Goal: Navigation & Orientation: Understand site structure

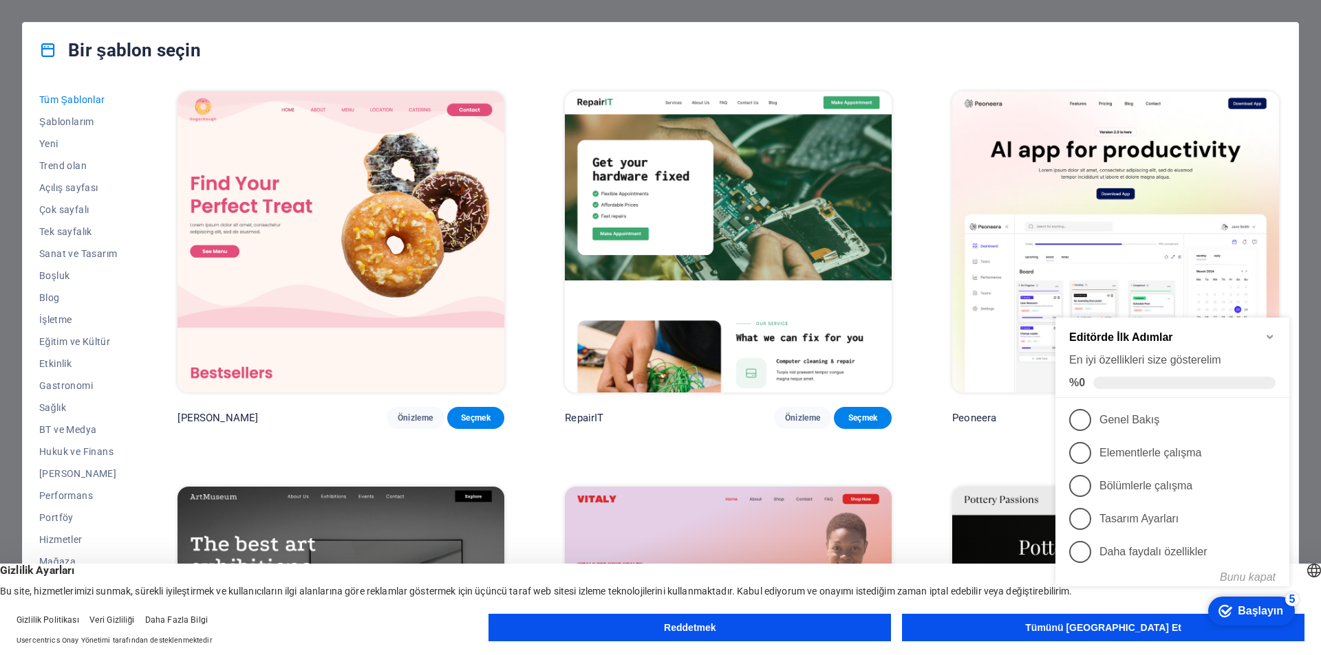
click at [1269, 341] on icon "Kontrol listesini en aza indir" at bounding box center [1269, 337] width 11 height 11
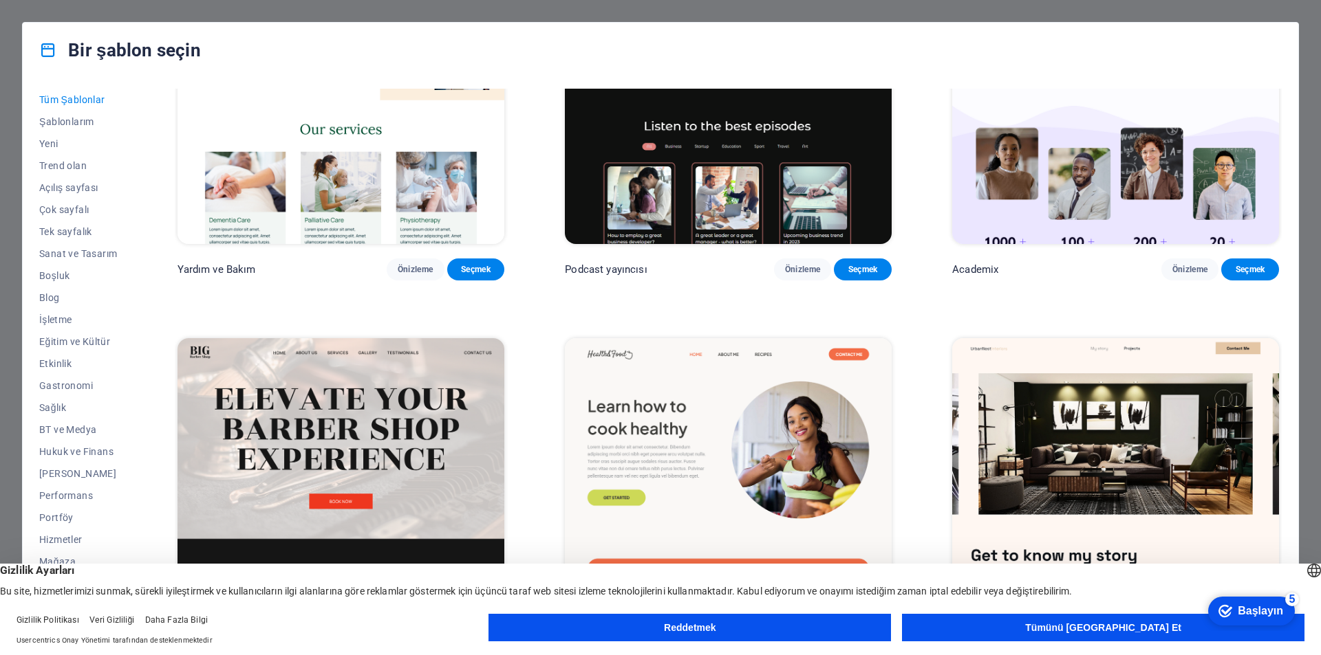
scroll to position [1995, 0]
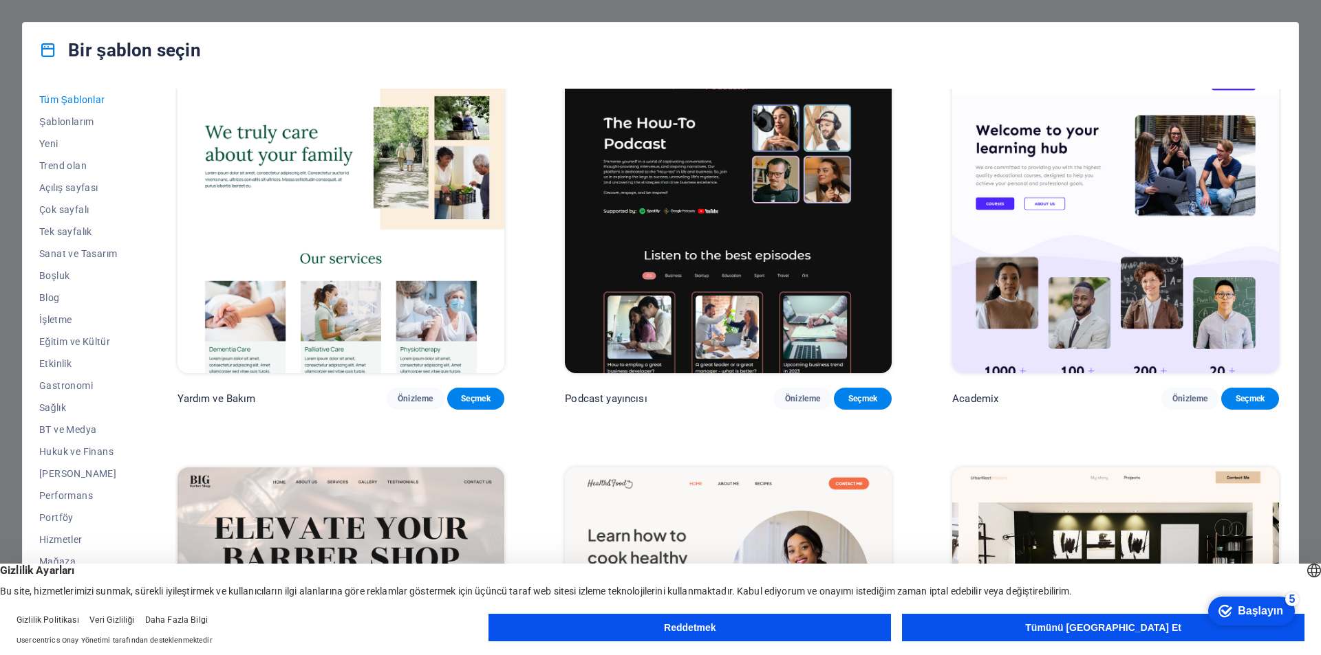
click at [1045, 629] on button "Tümünü Kabul Et" at bounding box center [1103, 628] width 402 height 28
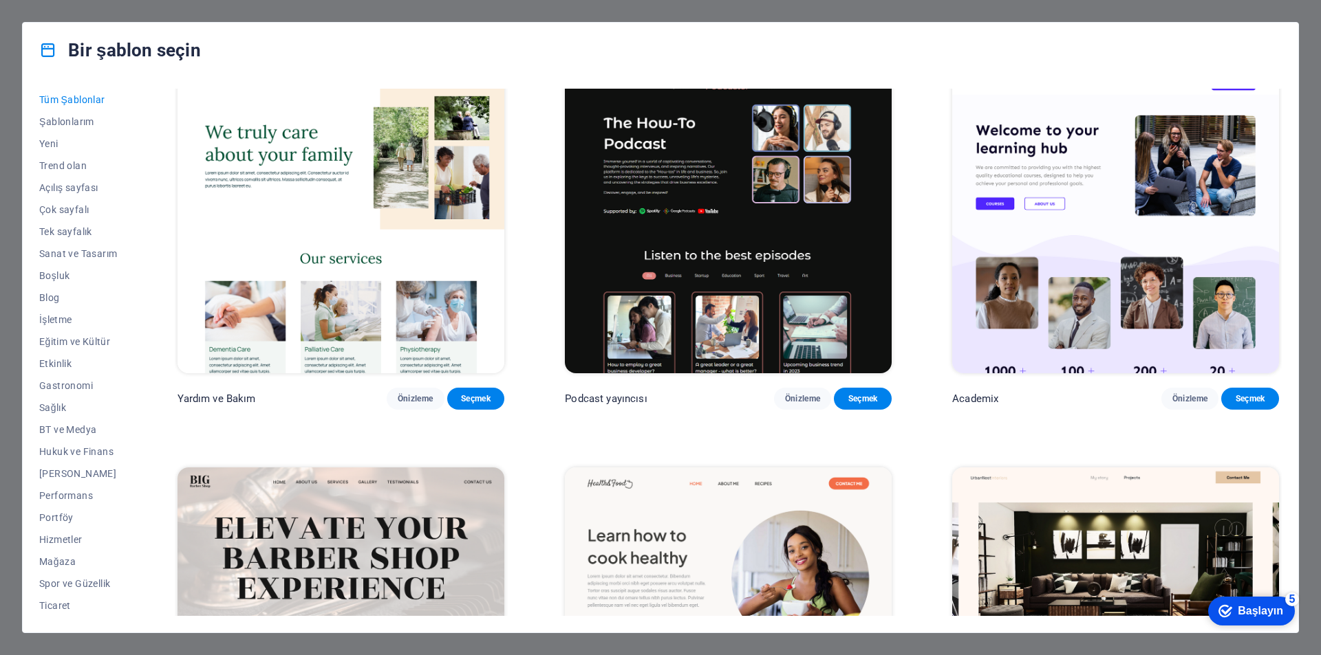
drag, startPoint x: 1235, startPoint y: 609, endPoint x: 1386, endPoint y: 817, distance: 256.6
click at [1235, 611] on div "checkmark Başlayın 5" at bounding box center [1250, 612] width 65 height 14
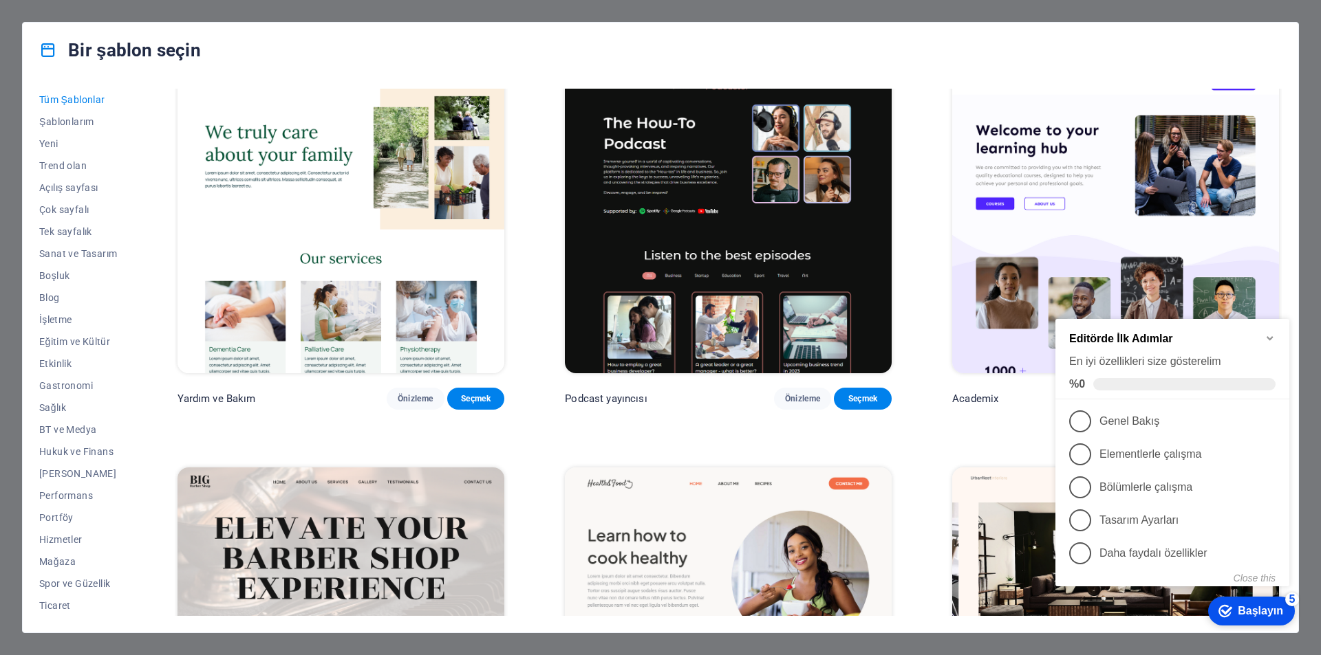
click at [1268, 333] on icon "Minimize checklist" at bounding box center [1269, 338] width 11 height 11
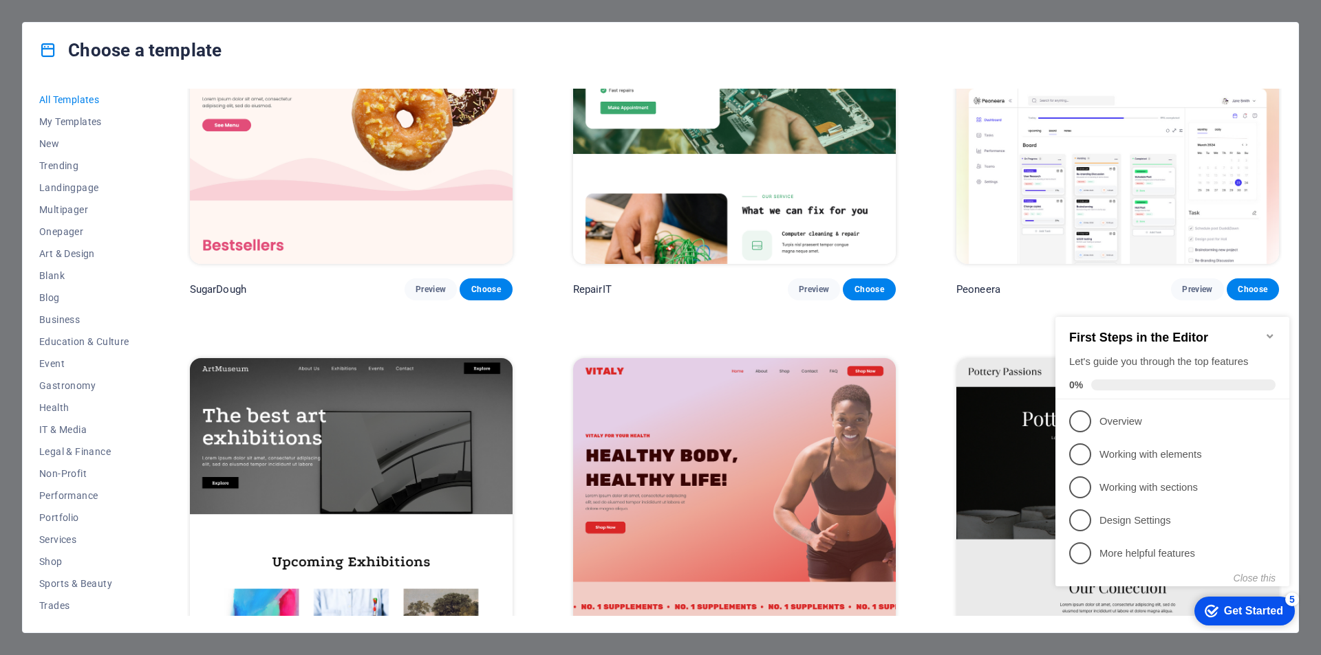
scroll to position [275, 0]
